Goal: Task Accomplishment & Management: Use online tool/utility

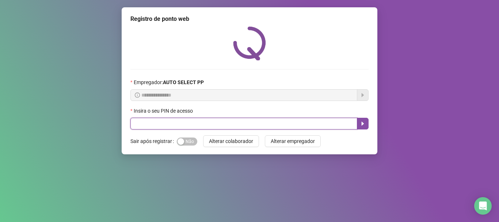
click at [195, 124] on input "text" at bounding box center [243, 124] width 227 height 12
click at [364, 128] on button "button" at bounding box center [363, 124] width 12 height 12
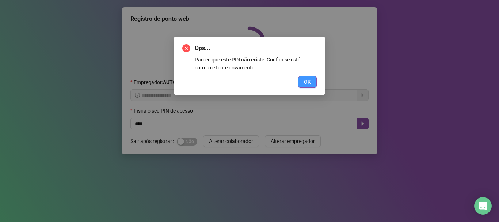
click at [310, 81] on span "OK" at bounding box center [307, 82] width 7 height 8
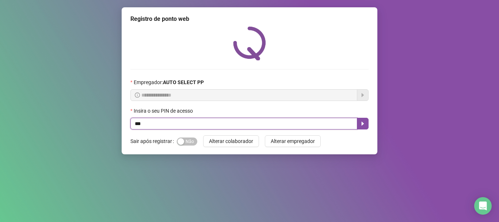
type input "****"
click at [360, 121] on icon "caret-right" at bounding box center [363, 124] width 6 height 6
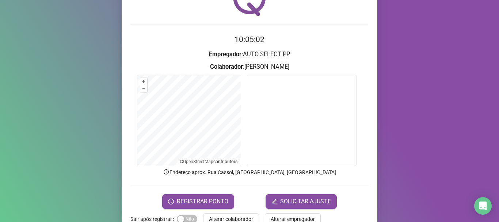
scroll to position [45, 0]
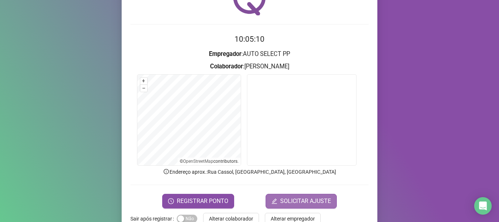
click at [284, 202] on span "SOLICITAR AJUSTE" at bounding box center [305, 201] width 51 height 9
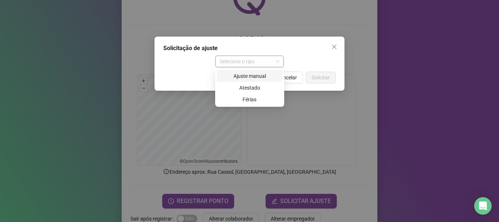
click at [253, 59] on span "Selecione o tipo" at bounding box center [250, 61] width 60 height 11
click at [259, 78] on div "Ajuste manual" at bounding box center [249, 76] width 57 height 8
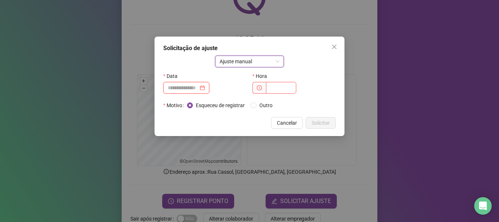
click at [182, 85] on input at bounding box center [183, 88] width 31 height 8
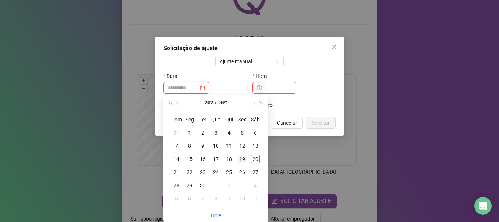
type input "**********"
click at [243, 158] on div "19" at bounding box center [242, 159] width 9 height 9
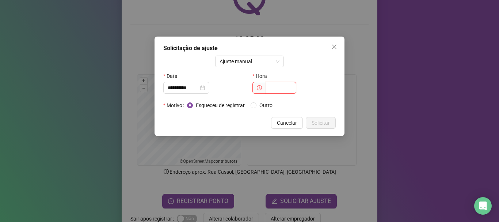
click at [277, 91] on input "text" at bounding box center [281, 88] width 30 height 12
type input "*****"
click at [326, 124] on span "Solicitar" at bounding box center [321, 123] width 18 height 8
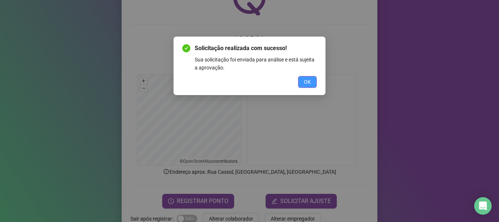
click at [305, 81] on span "OK" at bounding box center [307, 82] width 7 height 8
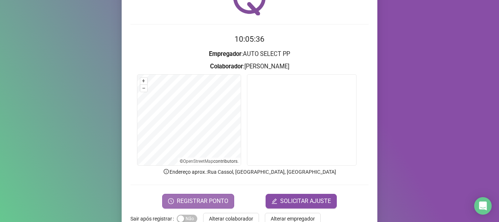
click at [209, 202] on span "REGISTRAR PONTO" at bounding box center [203, 201] width 52 height 9
click at [209, 202] on body "Página inicial Registrar ponto Espelho de ponto Meus registros Minhas solicitaç…" at bounding box center [249, 111] width 499 height 222
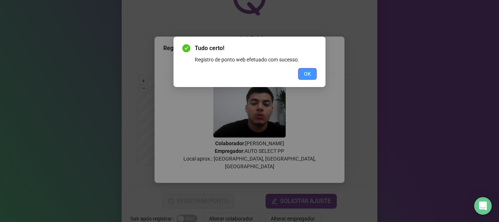
click at [305, 70] on span "OK" at bounding box center [307, 74] width 7 height 8
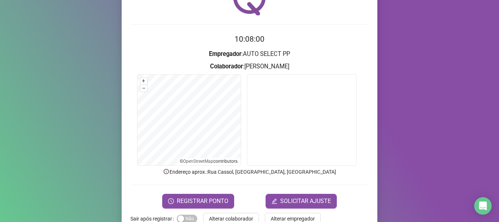
scroll to position [64, 0]
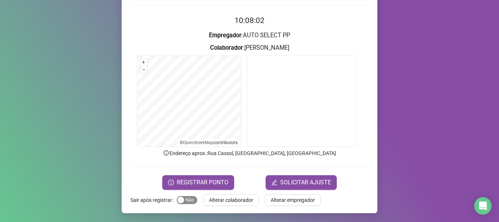
click at [180, 198] on button "Sim Não" at bounding box center [187, 200] width 20 height 8
click at [305, 204] on span "Alterar empregador" at bounding box center [293, 200] width 44 height 8
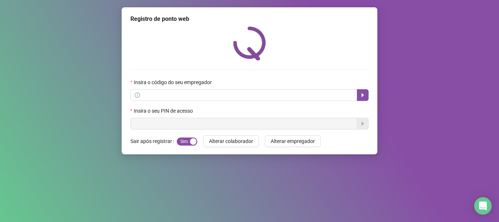
scroll to position [0, 0]
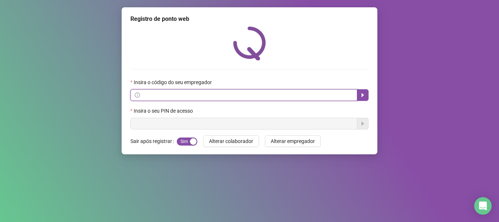
click at [259, 95] on input "text" at bounding box center [247, 95] width 212 height 8
